Goal: Check status: Check status

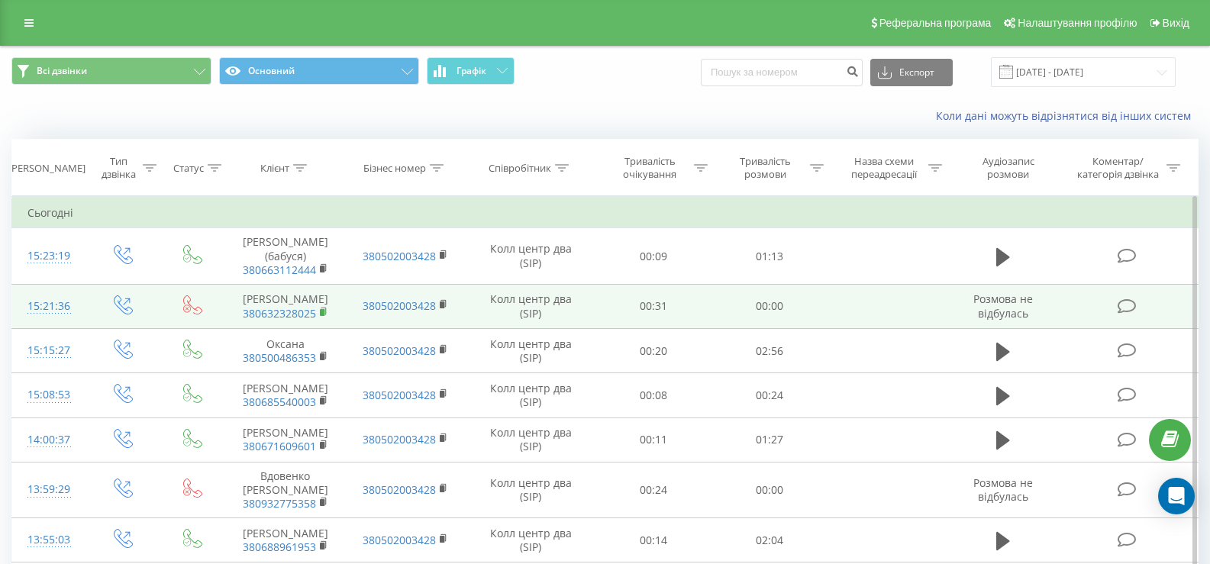
click at [324, 307] on icon at bounding box center [324, 312] width 8 height 11
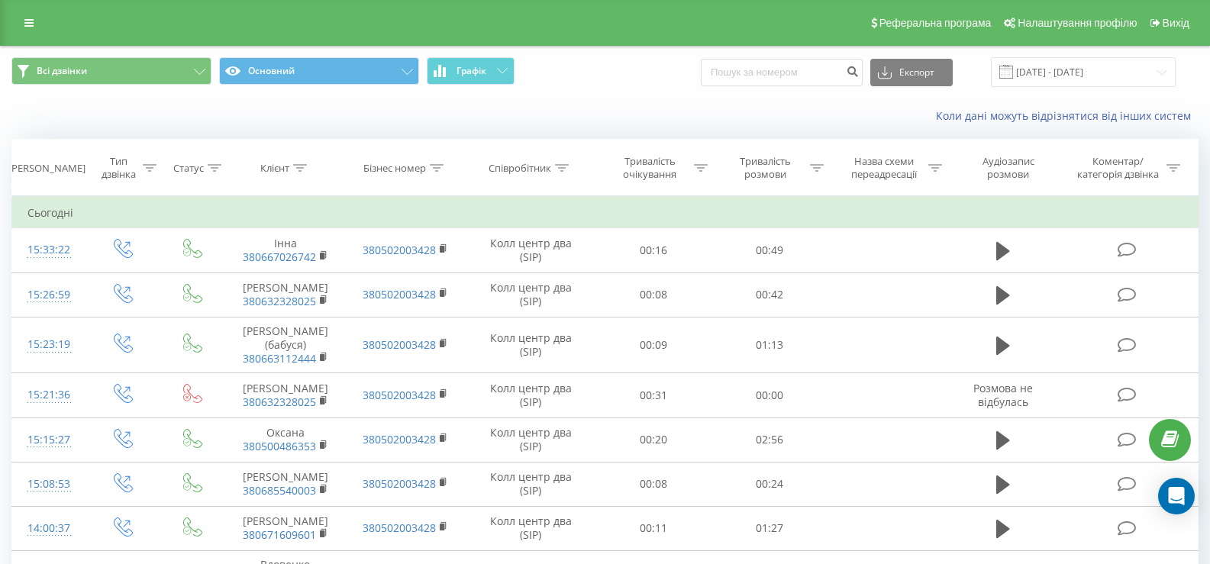
click at [518, 69] on span "Всі дзвінки Основний Графік" at bounding box center [302, 72] width 583 height 30
click at [507, 67] on button "Графік" at bounding box center [471, 70] width 88 height 27
